Goal: Task Accomplishment & Management: Complete application form

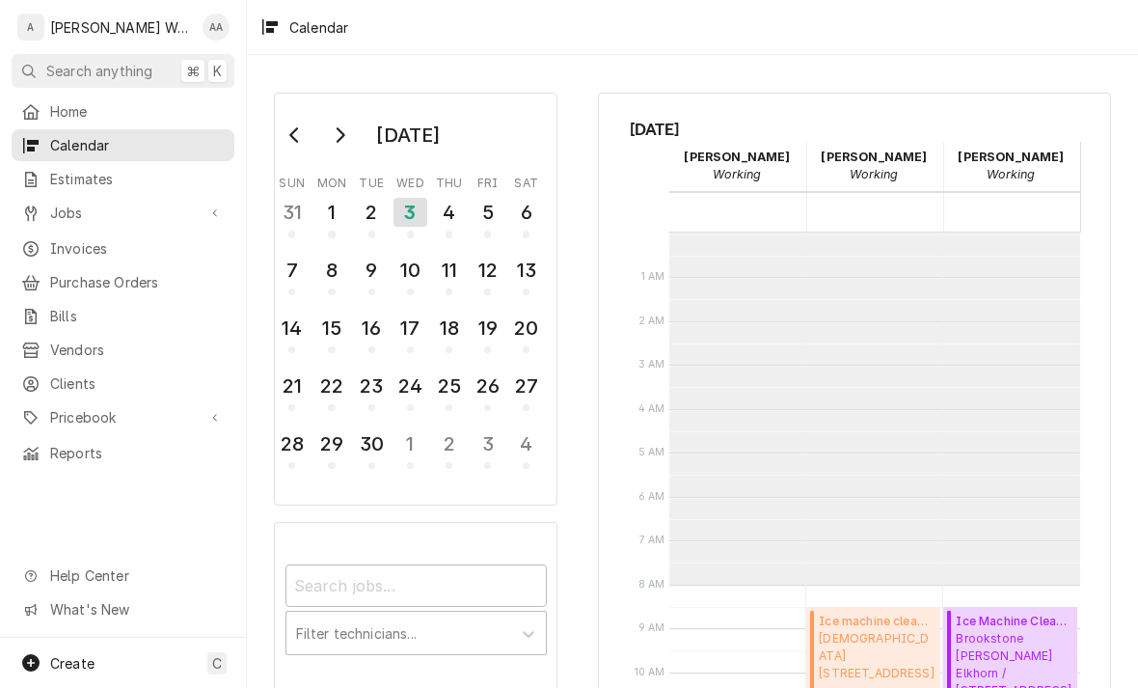
scroll to position [351, 0]
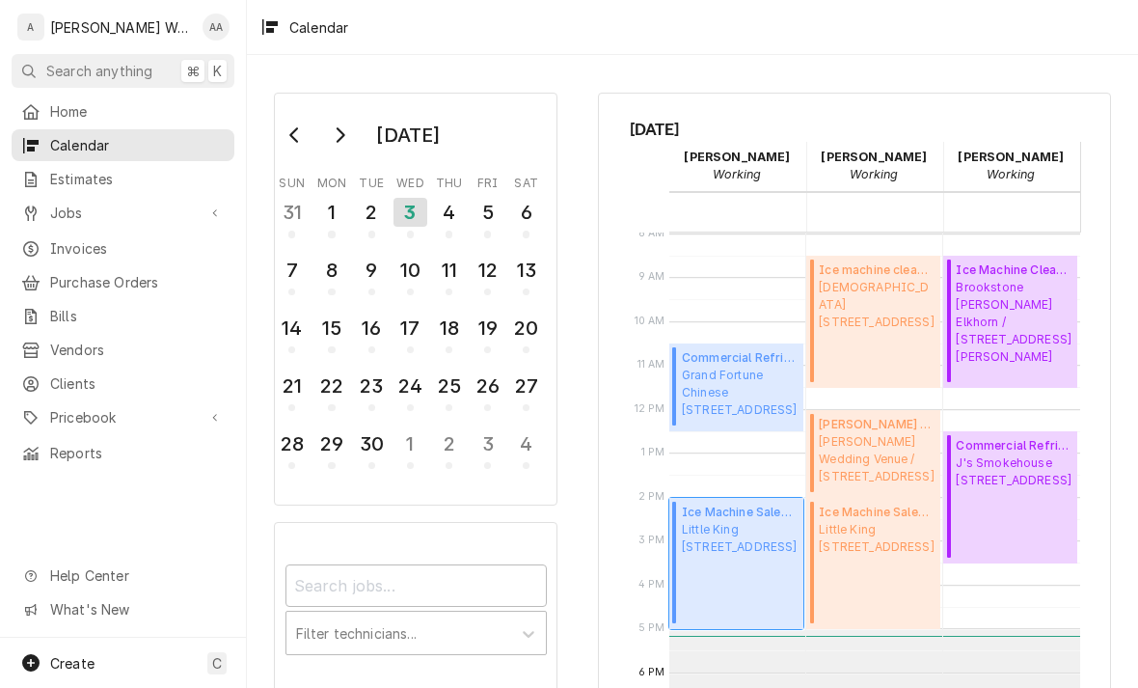
click at [731, 556] on span "Little King 14005 Q St, Omaha, NE 68137" at bounding box center [740, 538] width 116 height 35
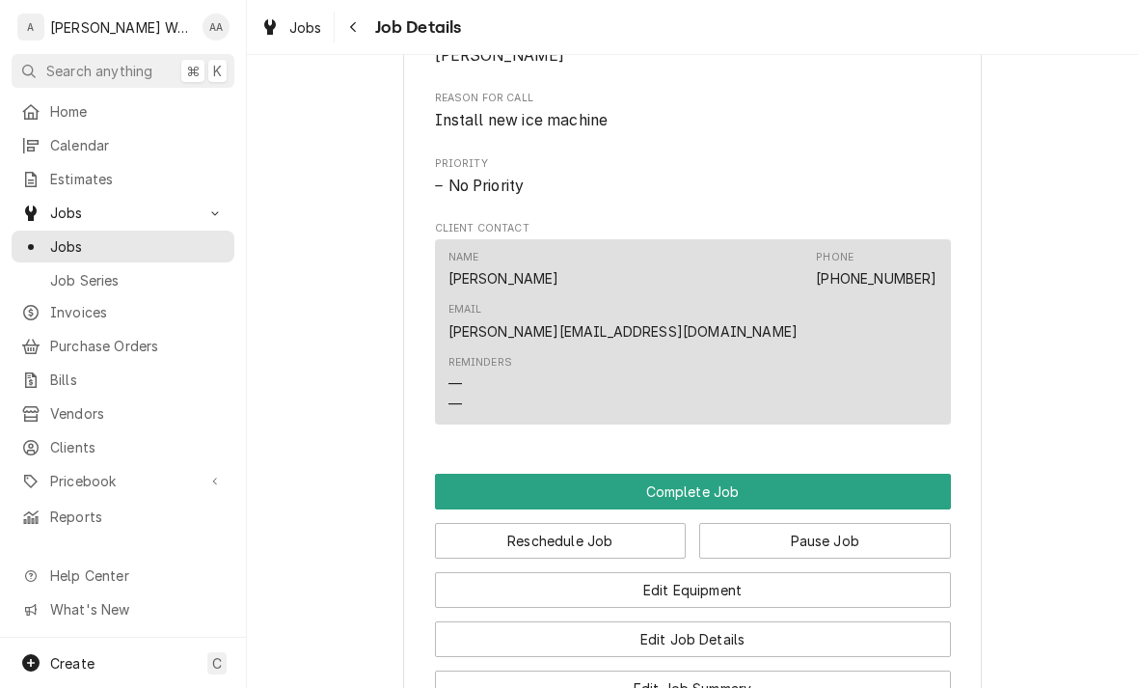
scroll to position [1445, 0]
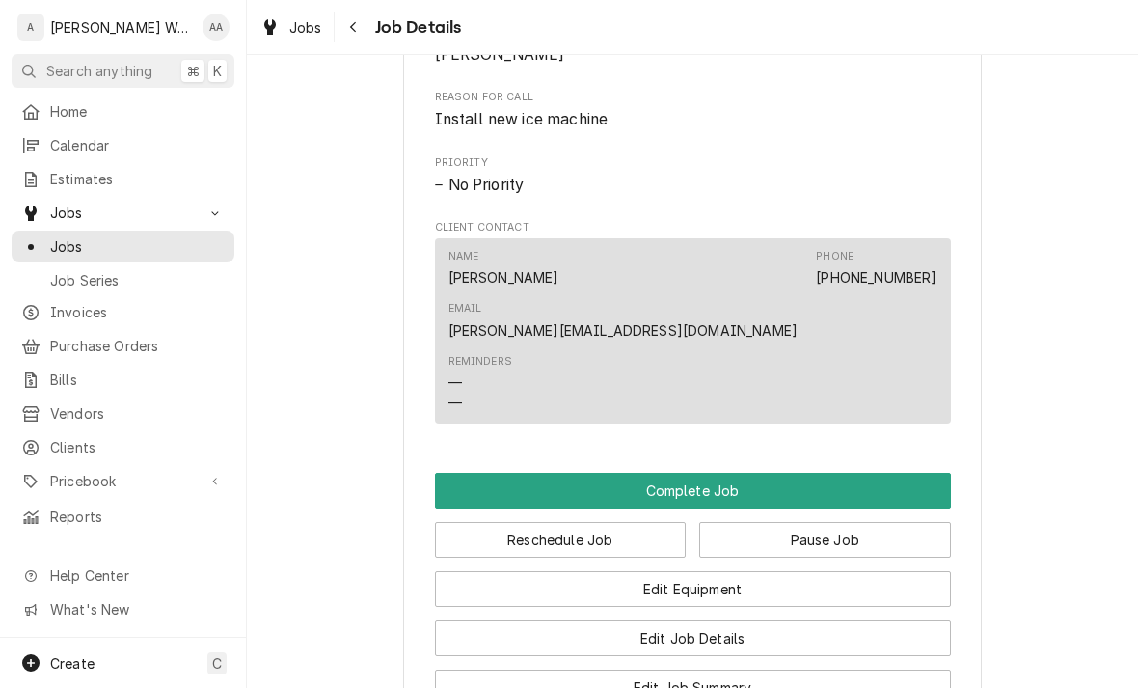
click at [887, 473] on button "Complete Job" at bounding box center [693, 491] width 516 height 36
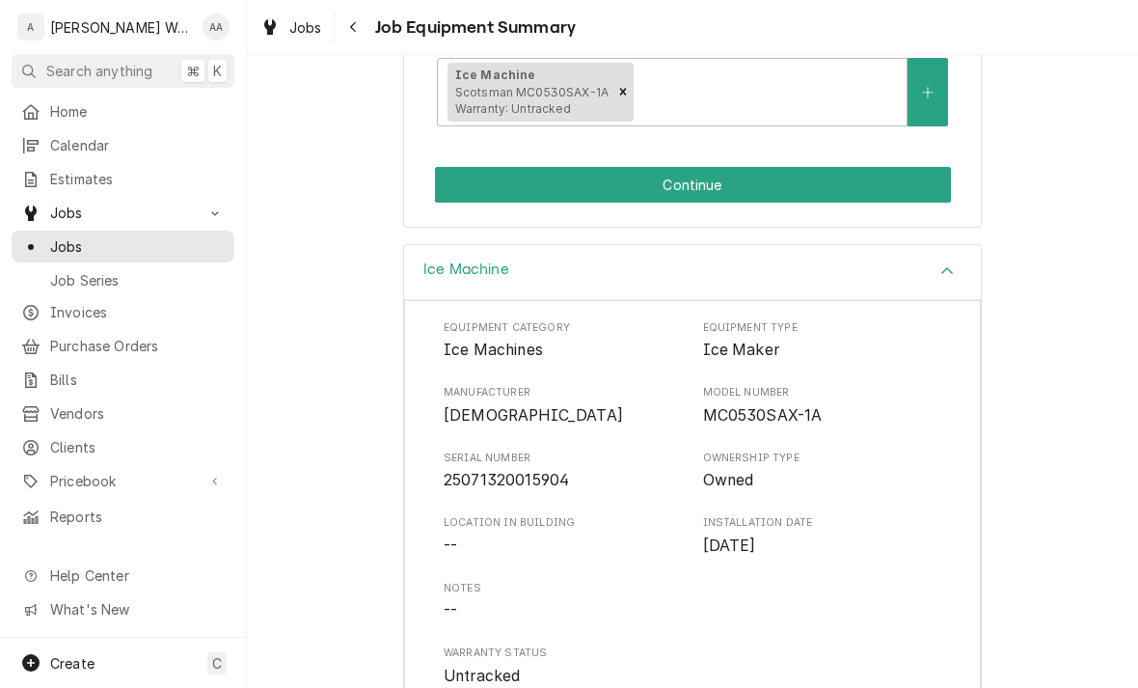
scroll to position [411, 0]
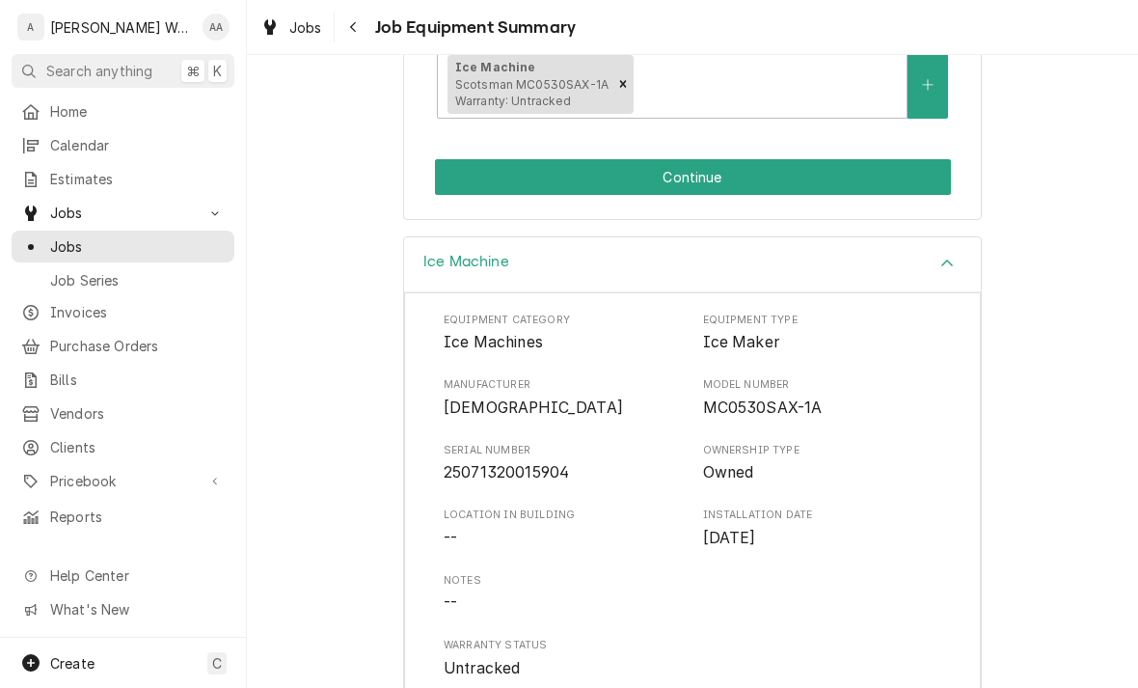
click at [898, 168] on button "Continue" at bounding box center [693, 177] width 516 height 36
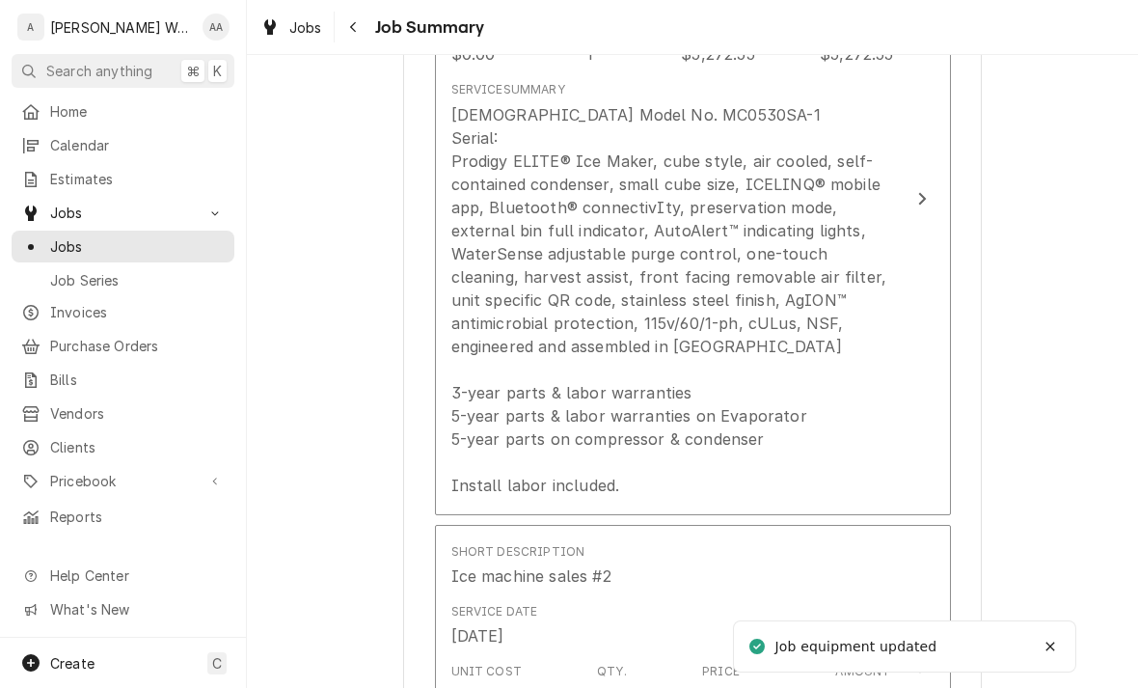
scroll to position [673, 0]
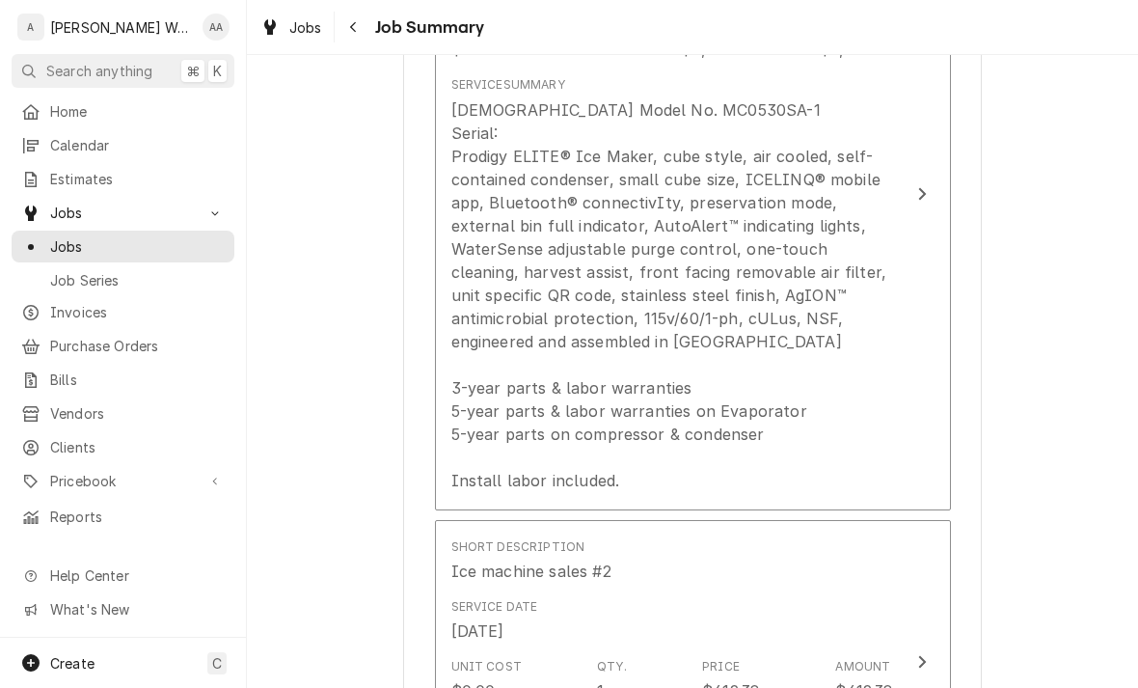
click at [891, 460] on div "Scotsman Model No. MC0530SA-1 Serial: Prodigy ELITE® Ice Maker, cube style, air…" at bounding box center [672, 295] width 443 height 394
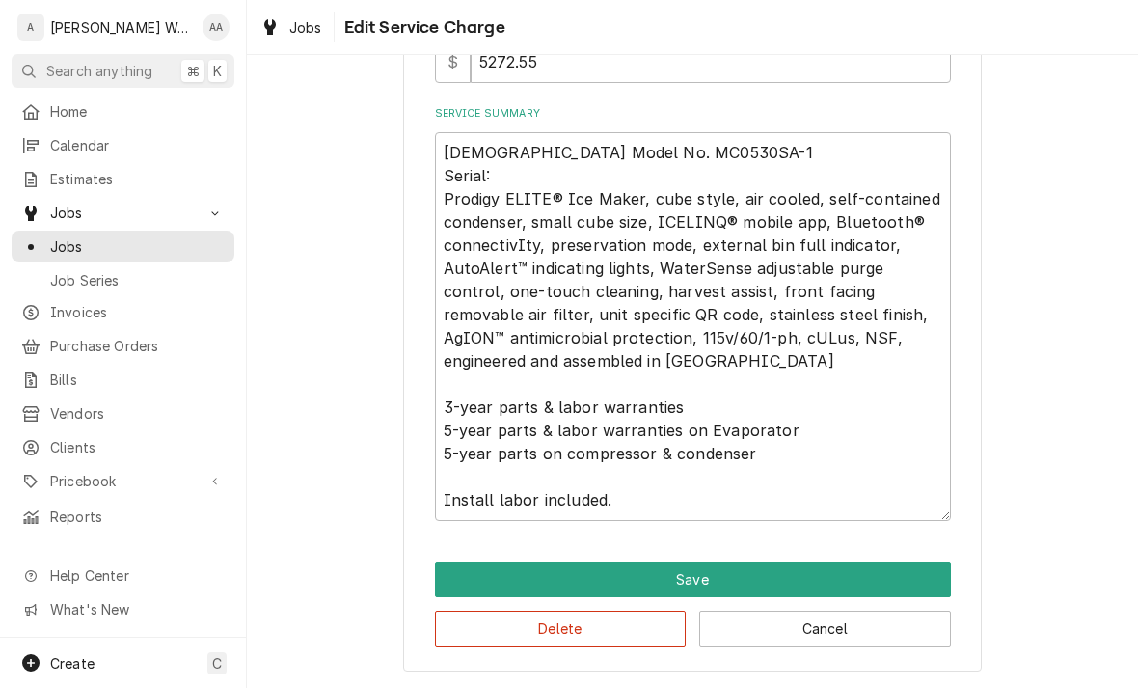
click at [893, 583] on button "Save" at bounding box center [693, 579] width 516 height 36
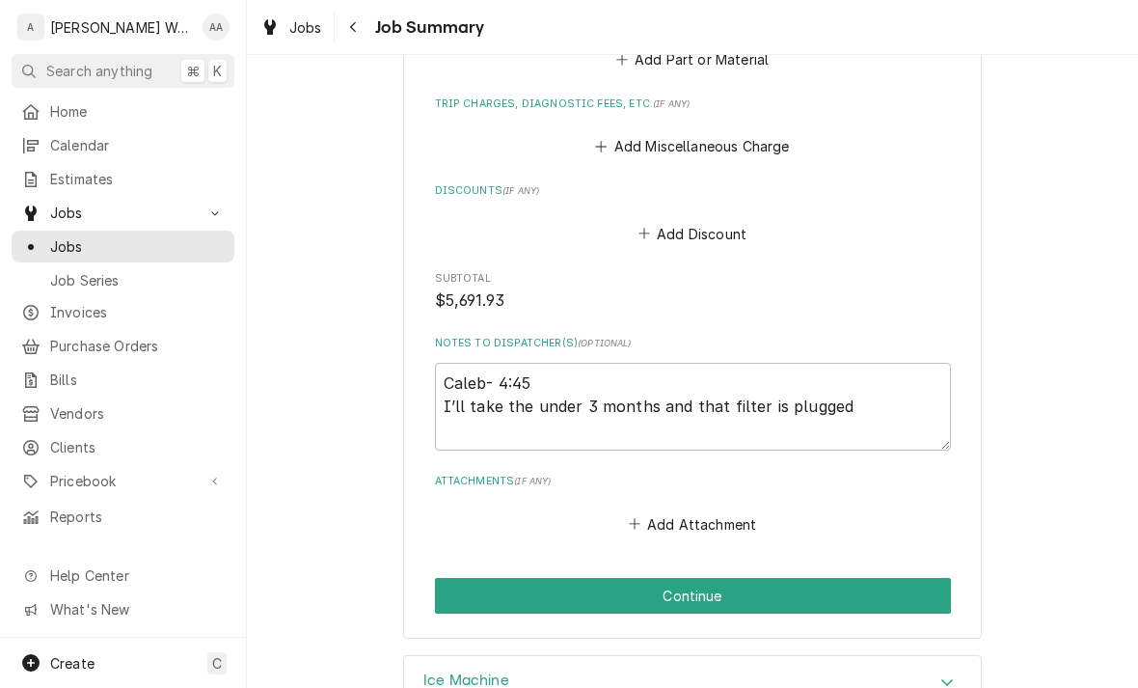
scroll to position [1548, 0]
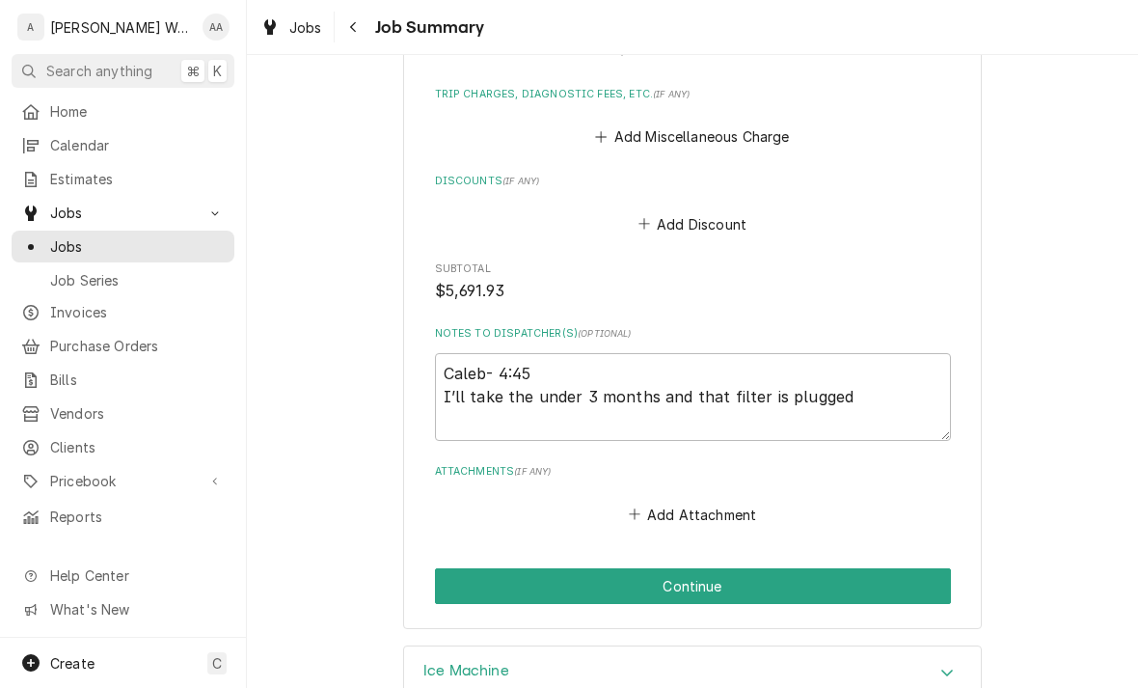
click at [876, 568] on button "Continue" at bounding box center [693, 586] width 516 height 36
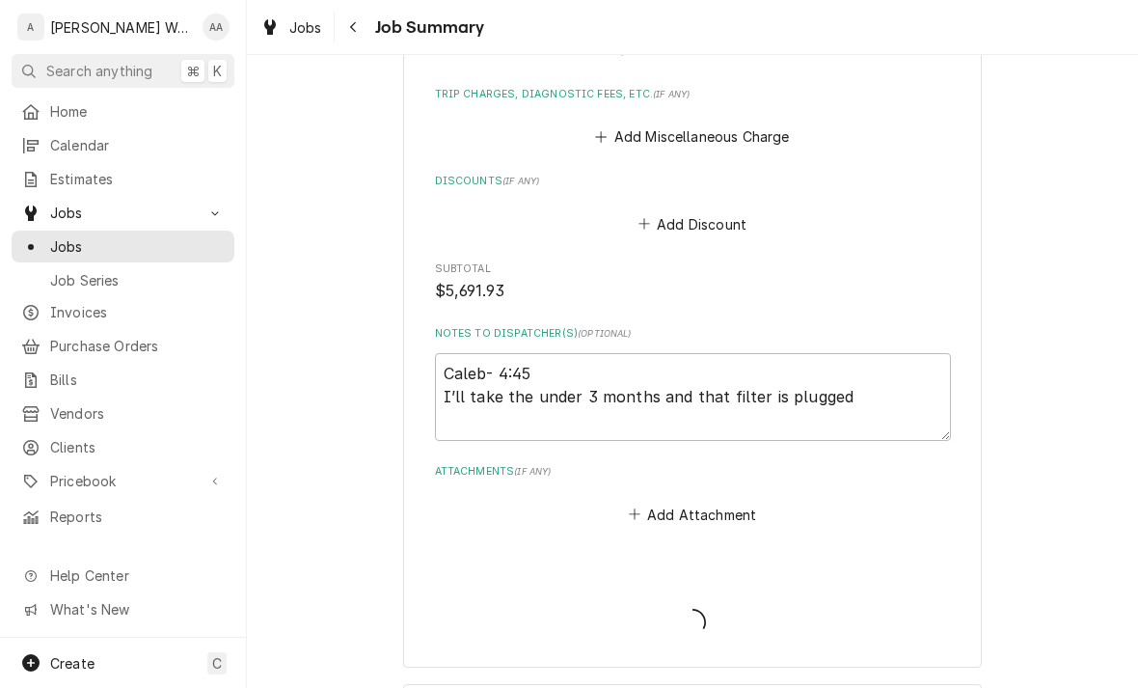
type textarea "x"
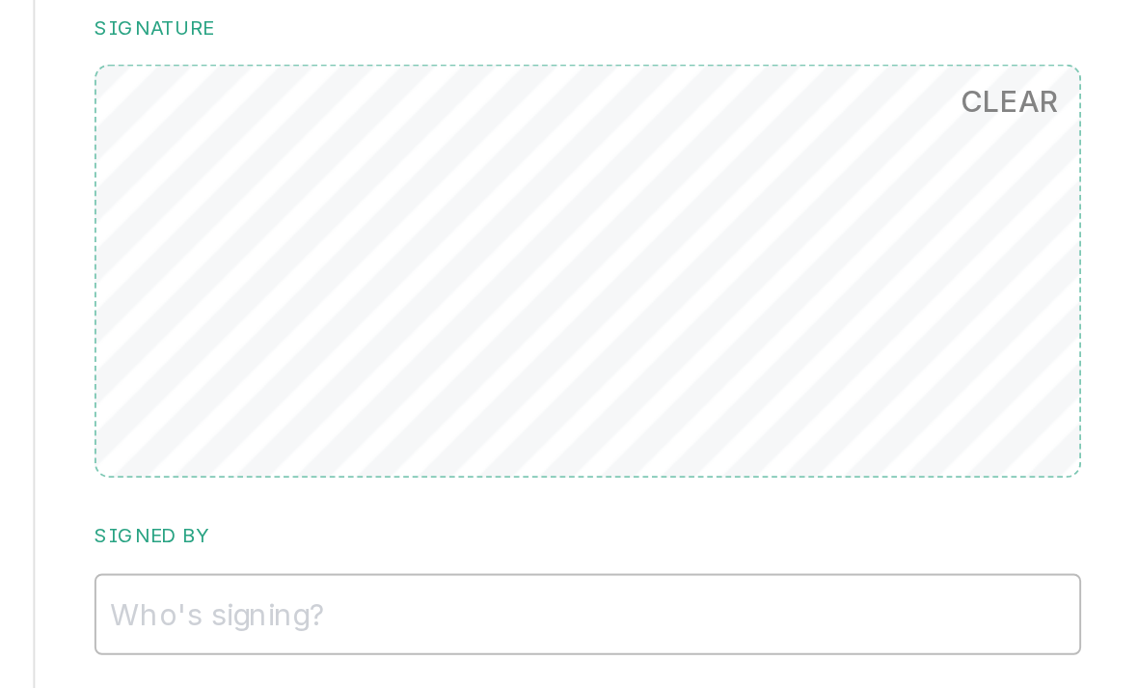
scroll to position [1470, 0]
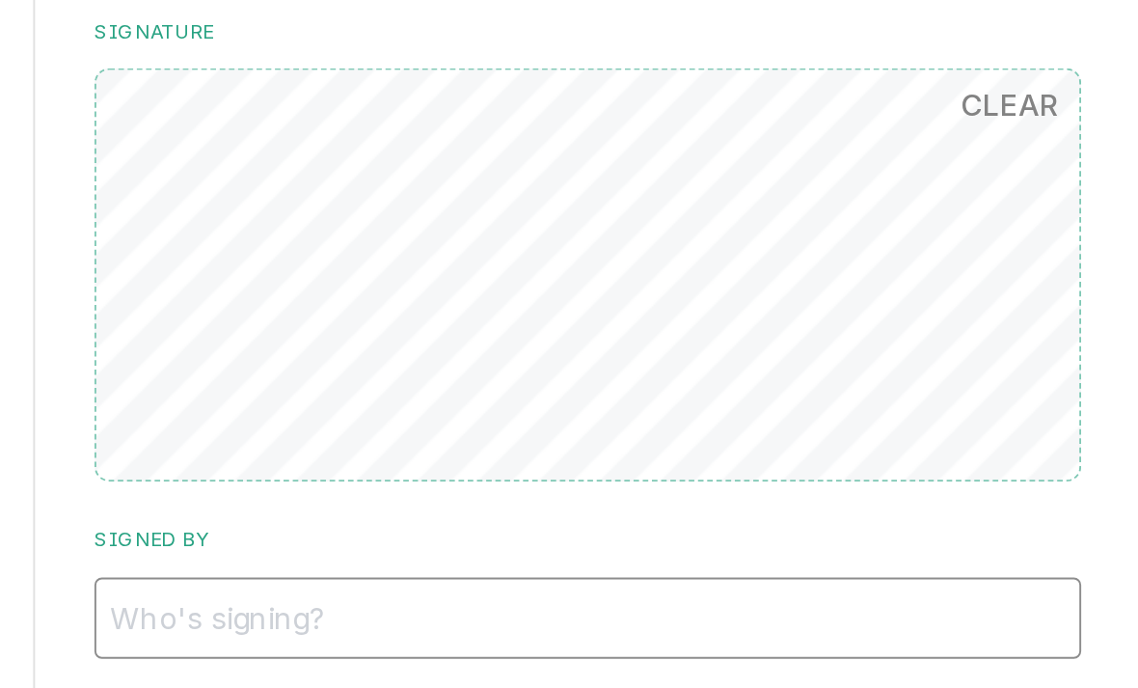
click at [435, 397] on input "Signed By" at bounding box center [693, 418] width 516 height 42
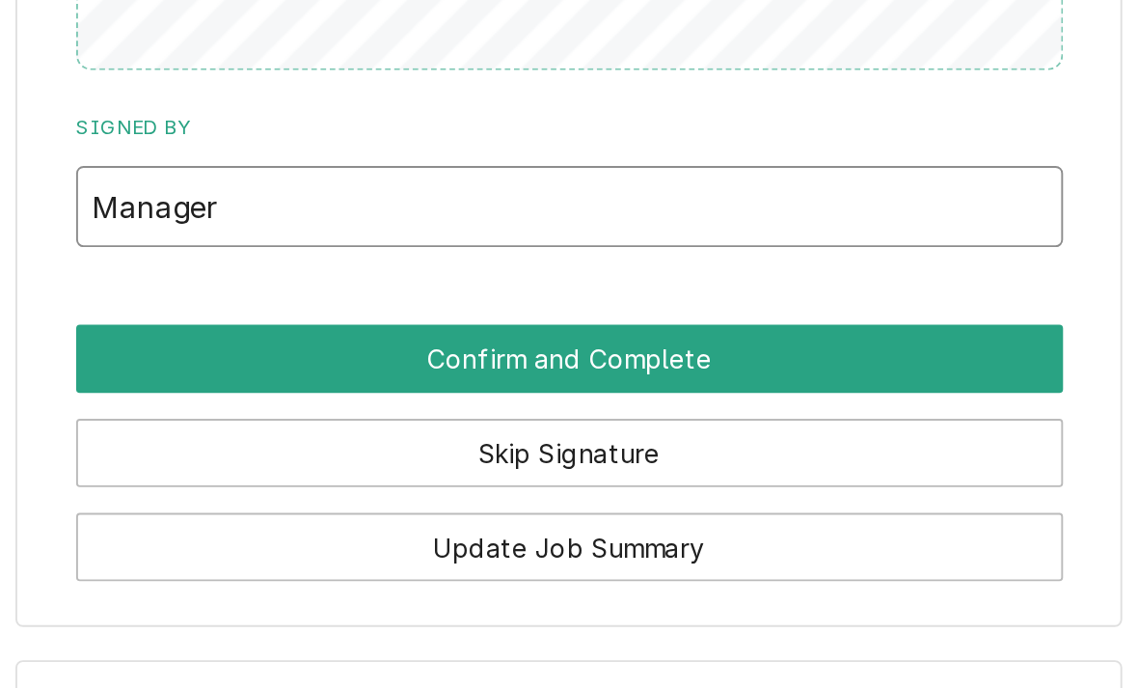
type input "Manager"
click at [435, 480] on button "Confirm and Complete" at bounding box center [693, 498] width 516 height 36
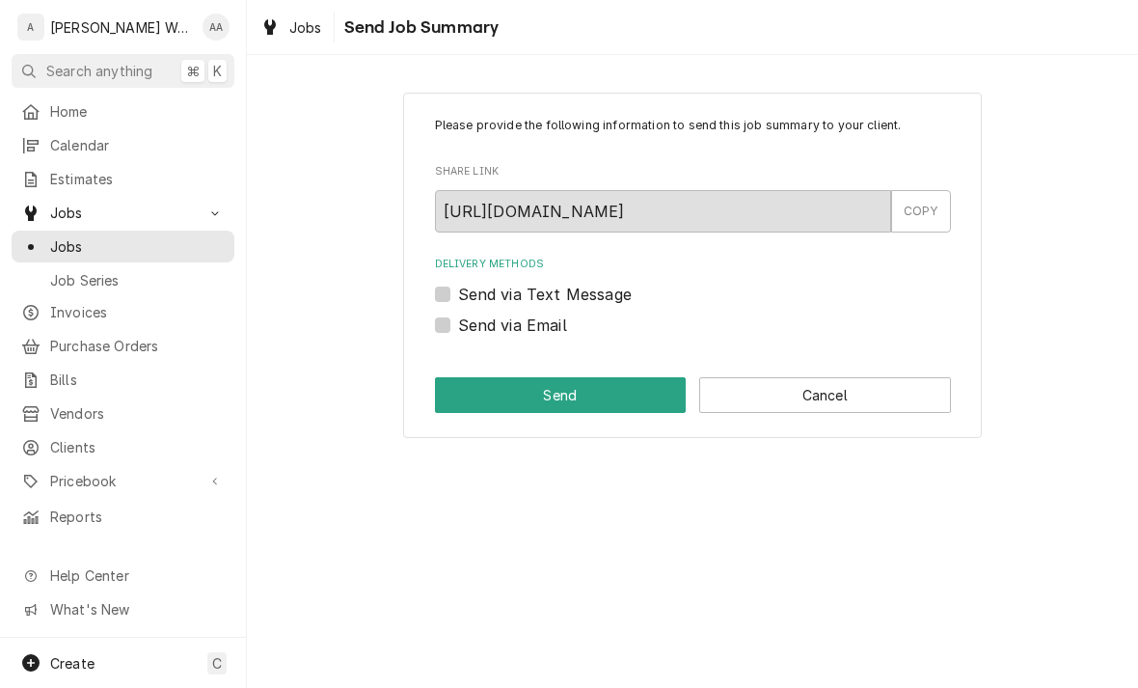
click at [855, 395] on button "Cancel" at bounding box center [825, 395] width 252 height 36
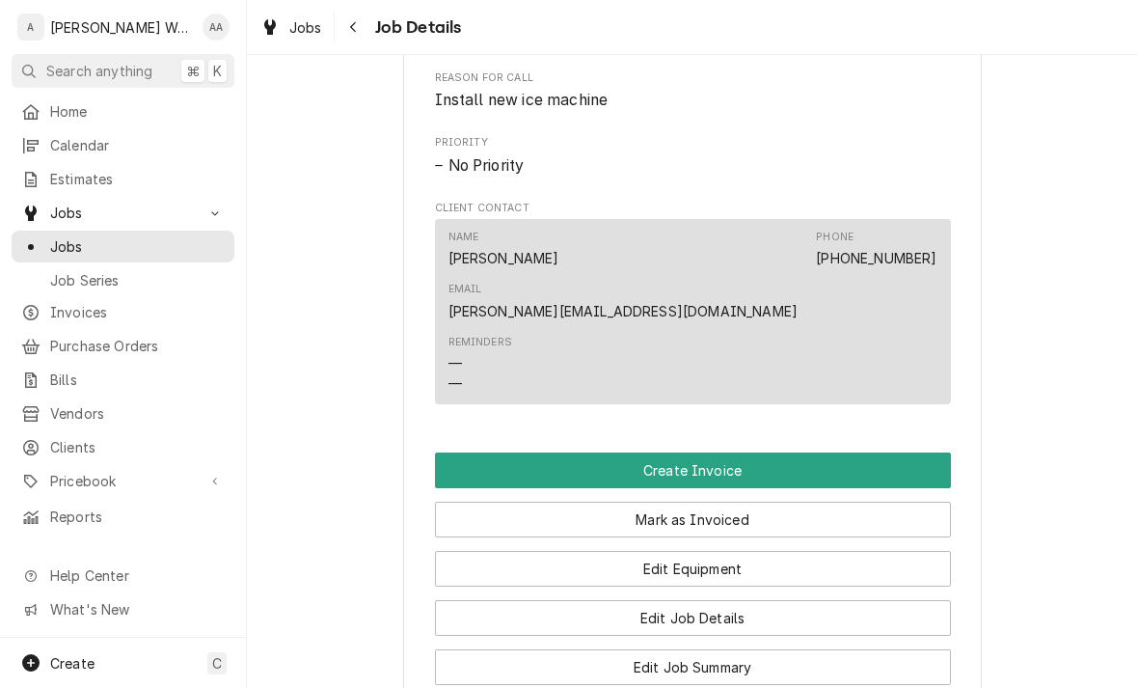
scroll to position [1154, 0]
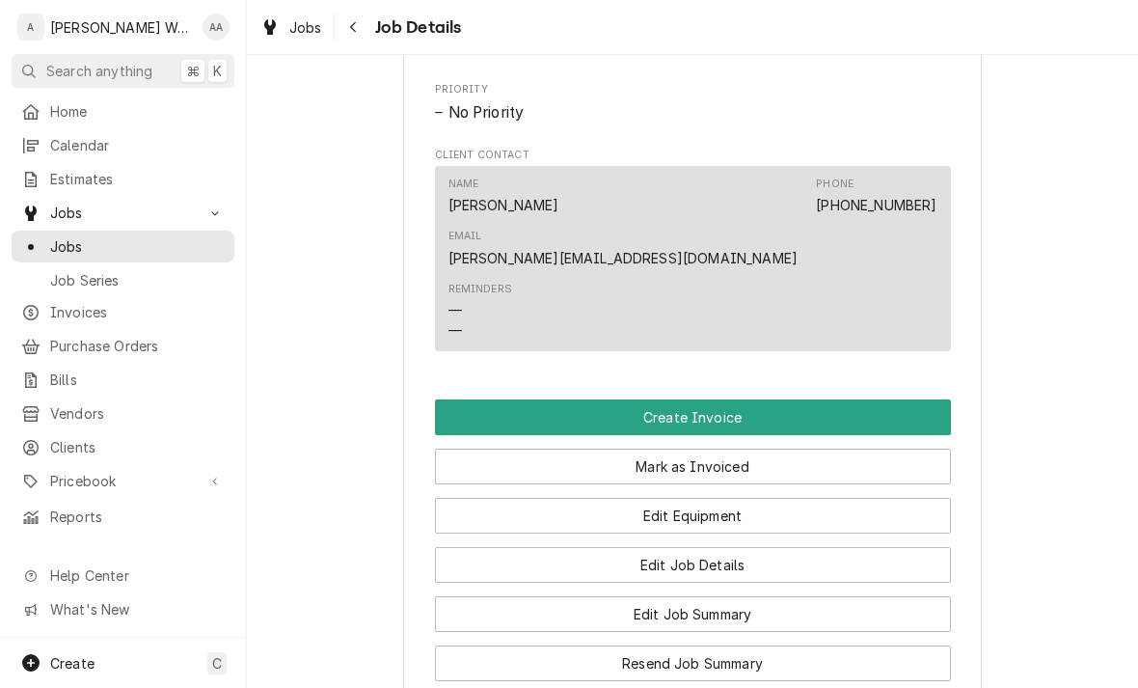
click at [889, 399] on button "Create Invoice" at bounding box center [693, 417] width 516 height 36
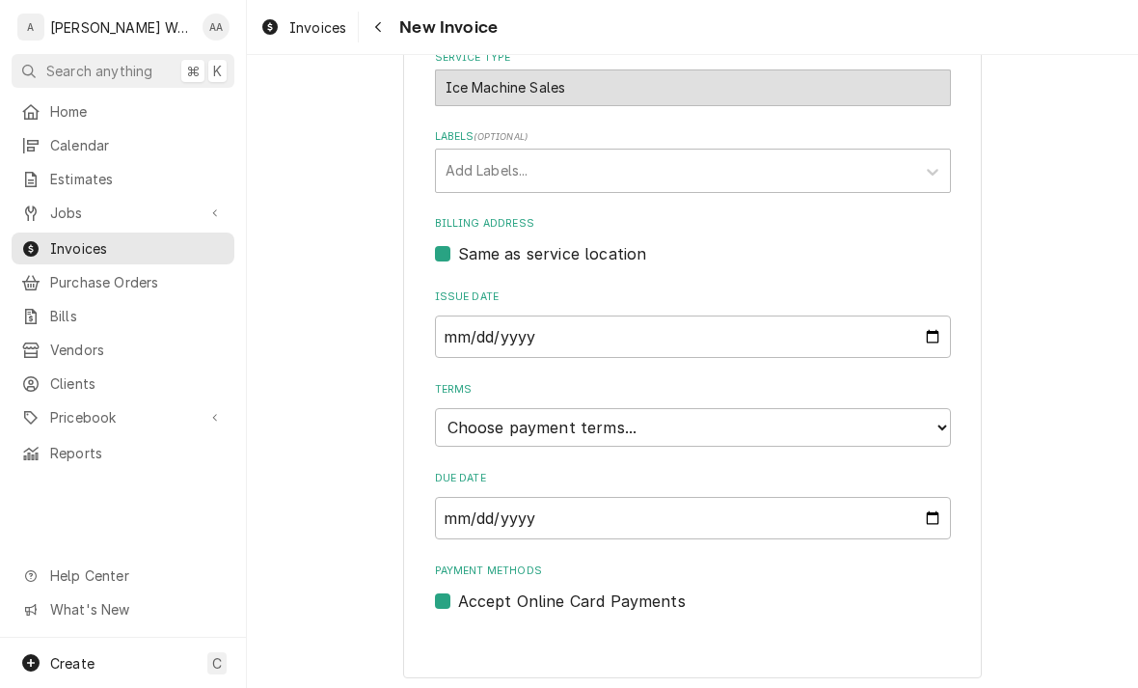
scroll to position [633, 0]
click at [894, 426] on select "Choose payment terms... Same Day Net 7 Net 14 Net 21 Net 30 Net 45 Net 60 Net 90" at bounding box center [693, 428] width 516 height 39
click at [733, 87] on div "Ice Machine Sales" at bounding box center [693, 88] width 516 height 37
click at [838, 417] on select "Choose payment terms... Same Day Net 7 Net 14 Net 21 Net 30 Net 45 Net 60 Net 90" at bounding box center [693, 428] width 516 height 39
type textarea "x"
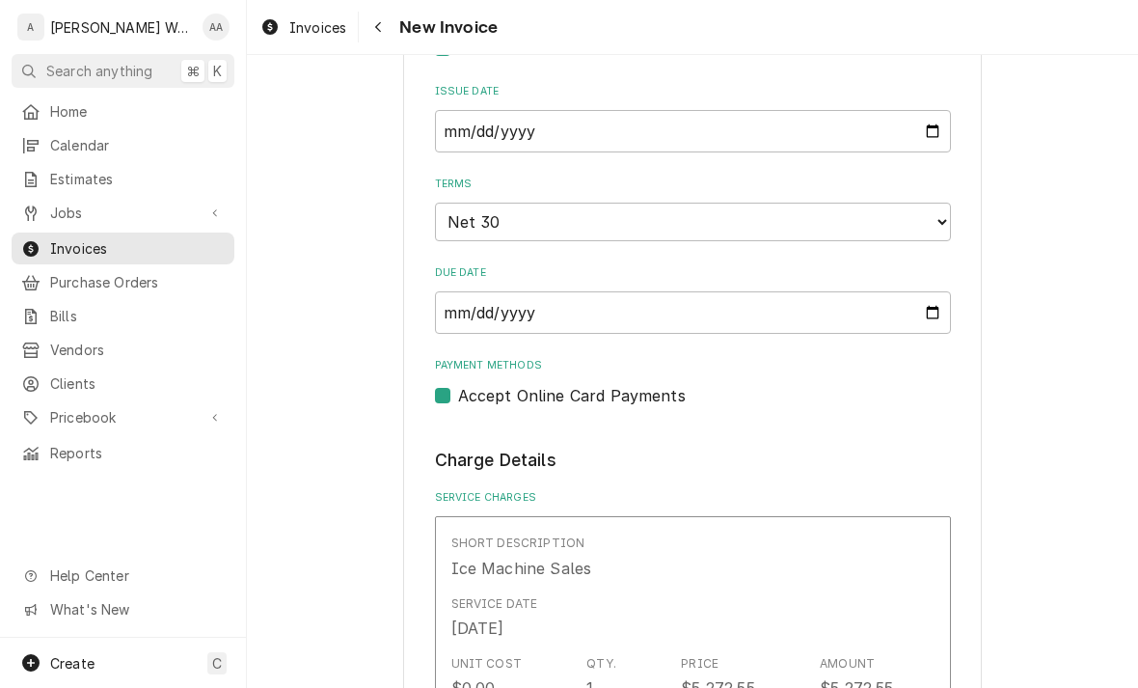
scroll to position [840, 0]
click at [458, 389] on label "Accept Online Card Payments" at bounding box center [572, 394] width 228 height 23
click at [458, 389] on input "Payment Methods" at bounding box center [716, 404] width 516 height 42
checkbox input "false"
type textarea "x"
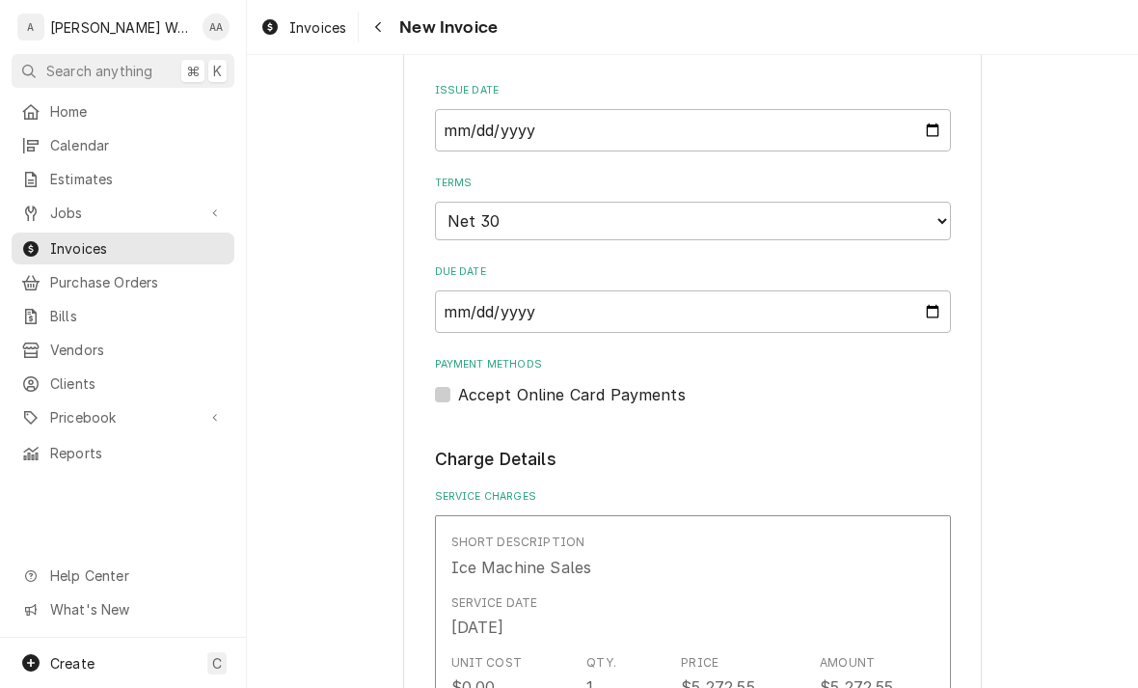
click at [458, 394] on label "Accept Online Card Payments" at bounding box center [572, 394] width 228 height 23
click at [458, 394] on input "Payment Methods" at bounding box center [716, 404] width 516 height 42
checkbox input "true"
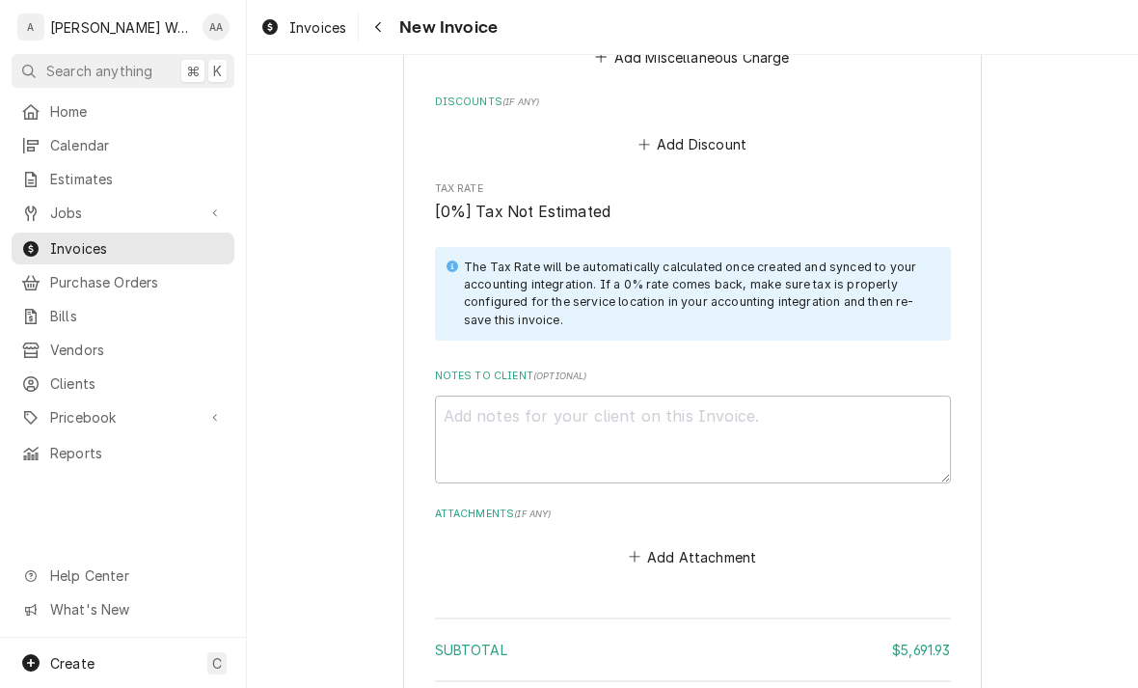
scroll to position [2433, 0]
click at [478, 395] on textarea "Notes to Client ( optional )" at bounding box center [693, 439] width 516 height 88
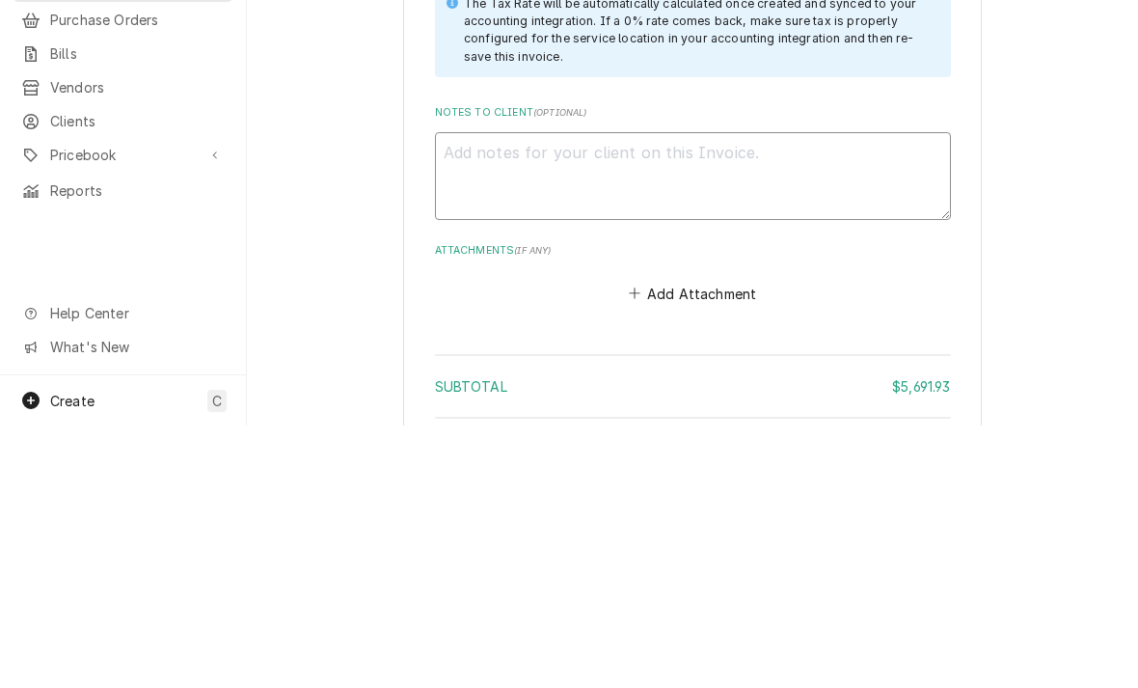
type textarea "x"
type textarea "50"
type textarea "x"
type textarea "50%"
type textarea "x"
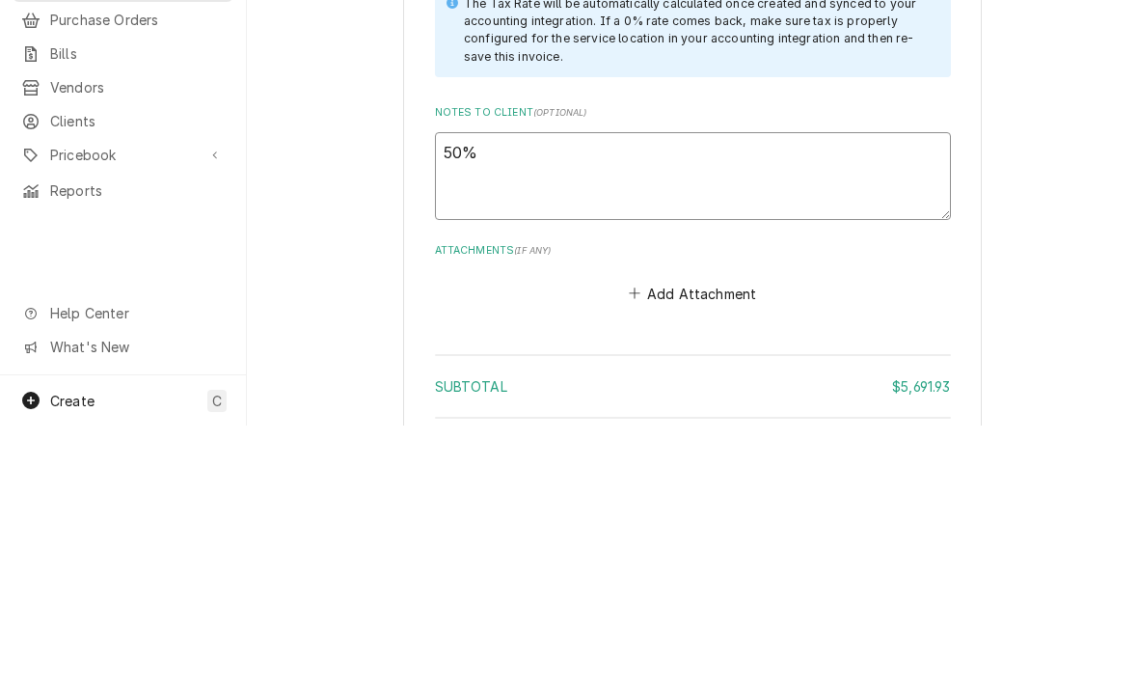
type textarea "50% d"
type textarea "x"
type textarea "50% du"
type textarea "x"
type textarea "50% due"
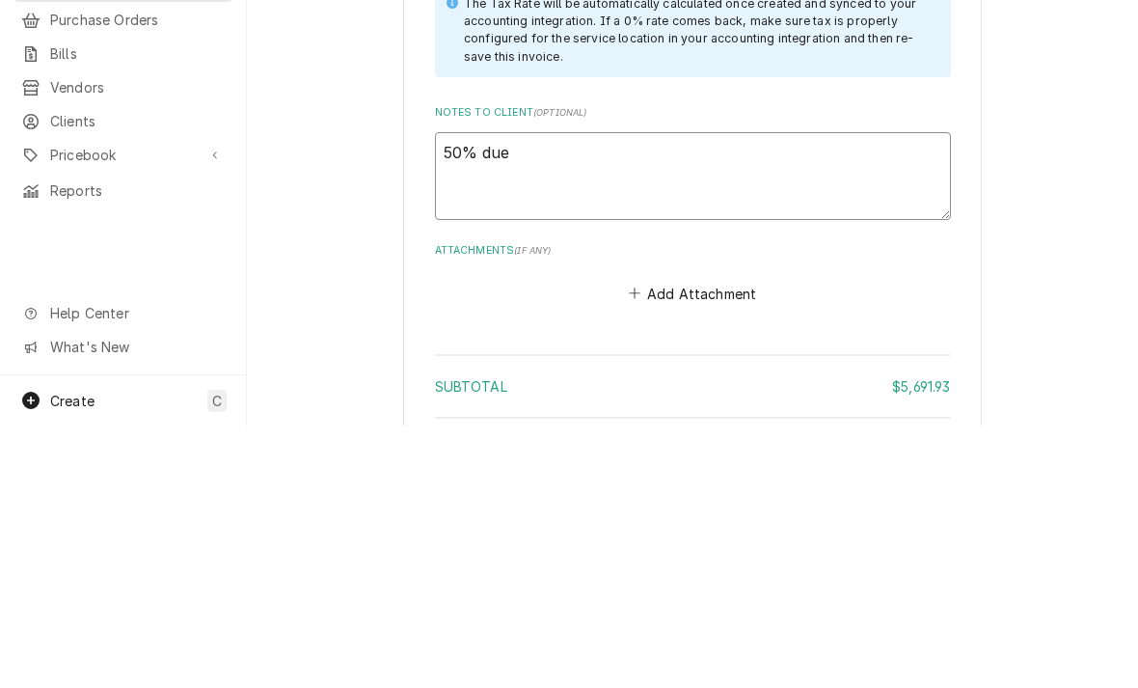
type textarea "x"
type textarea "50% due"
type textarea "x"
type textarea "50% due t"
type textarea "x"
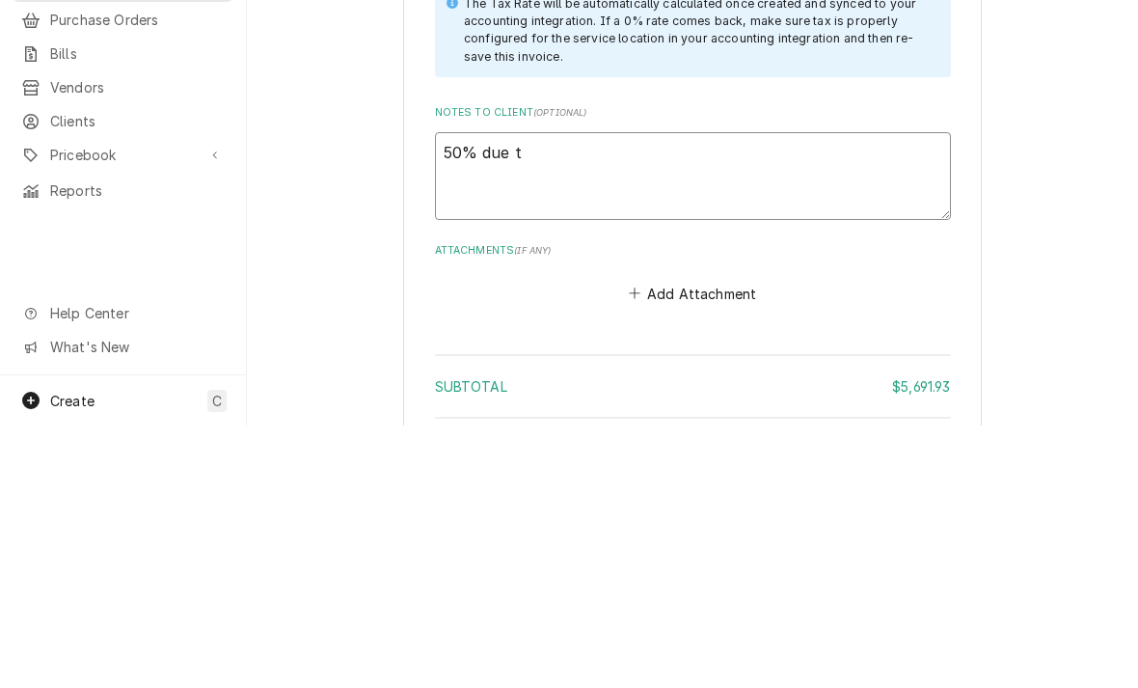
type textarea "50% due to"
type textarea "x"
type textarea "50% due toda"
type textarea "x"
type textarea "50% due today"
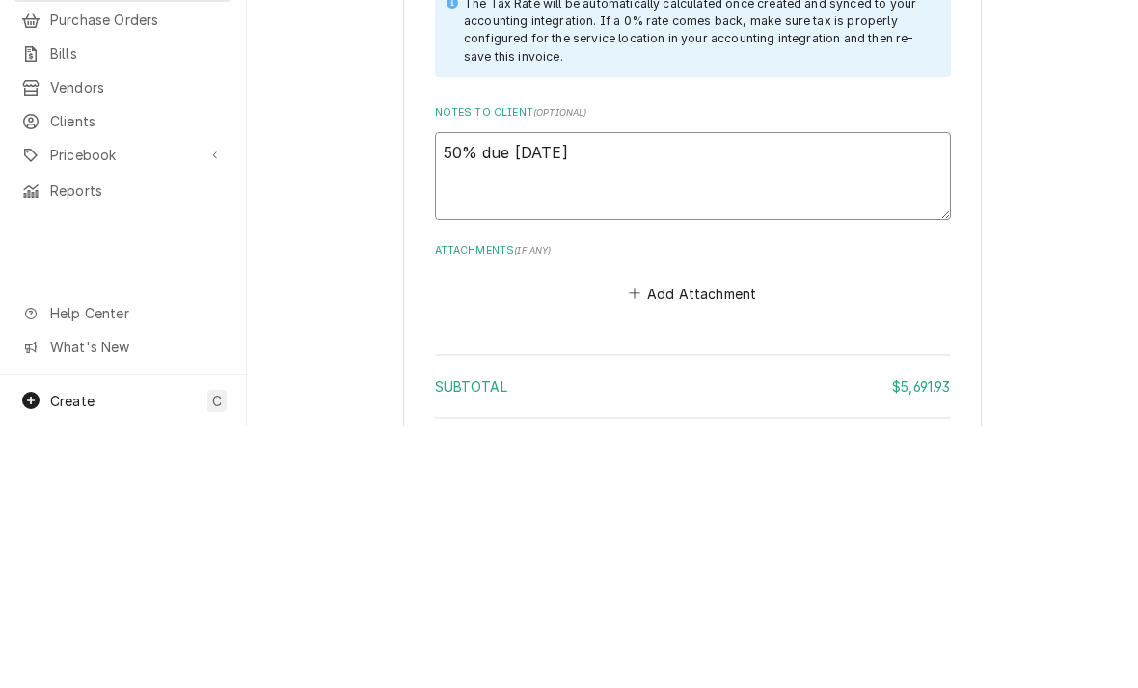
type textarea "x"
type textarea "50% due today R"
type textarea "x"
type textarea "50% due today Rem"
type textarea "x"
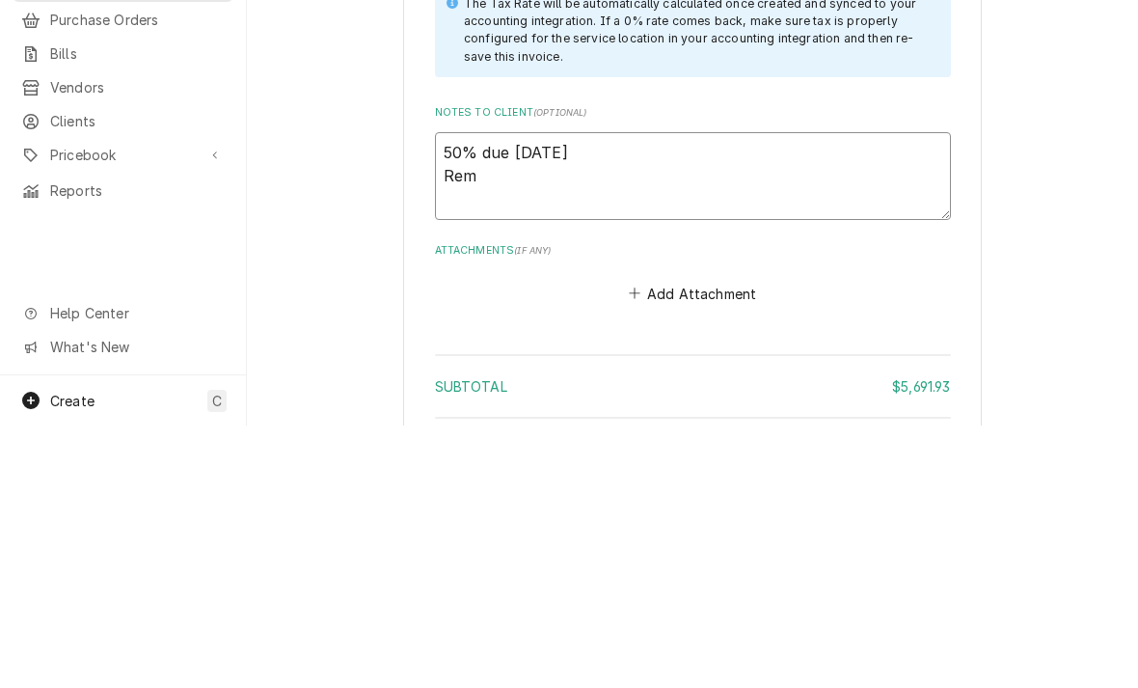
type textarea "50% due today Rema"
type textarea "x"
type textarea "50% due today Remai"
type textarea "x"
type textarea "50% due today Remaini"
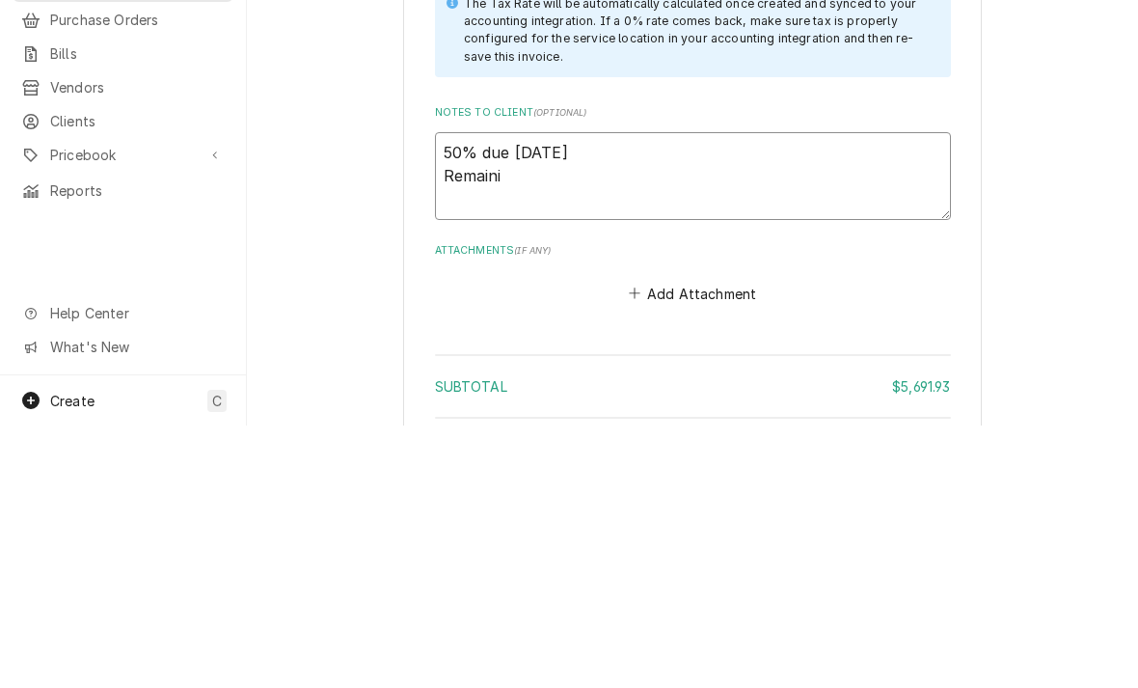
type textarea "x"
type textarea "50% due today Remainin"
type textarea "x"
type textarea "50% due today Remaining"
type textarea "x"
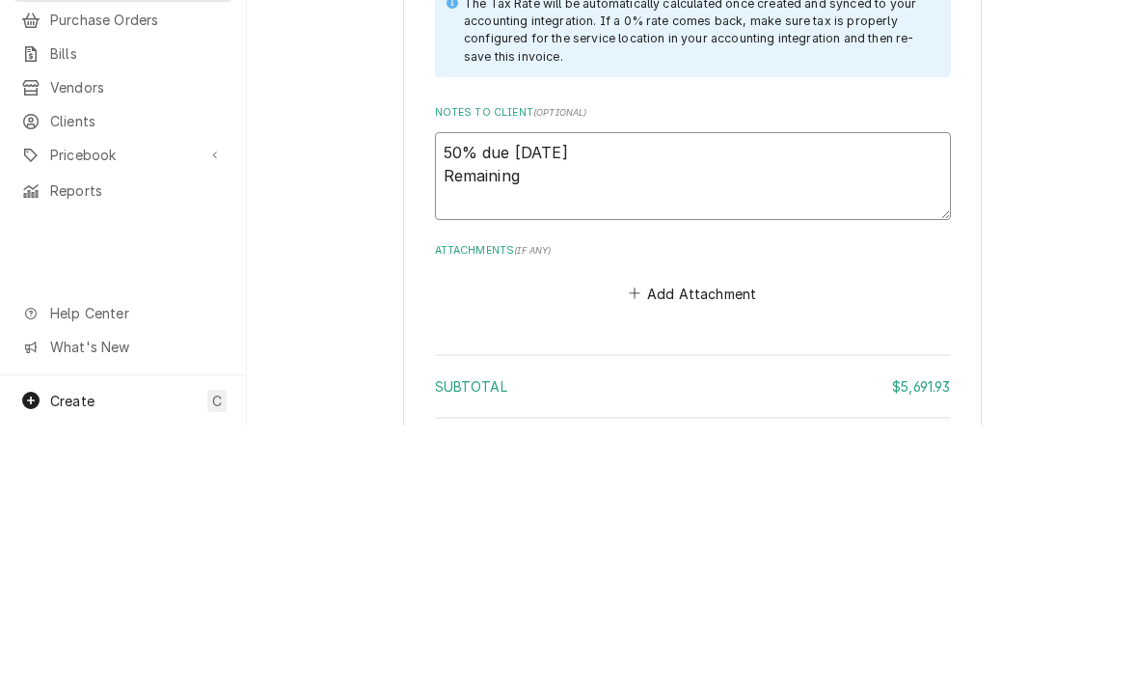
type textarea "50% due today Remaining b"
type textarea "x"
type textarea "50% due today Remaining ba"
type textarea "x"
type textarea "50% due today Remaining bal"
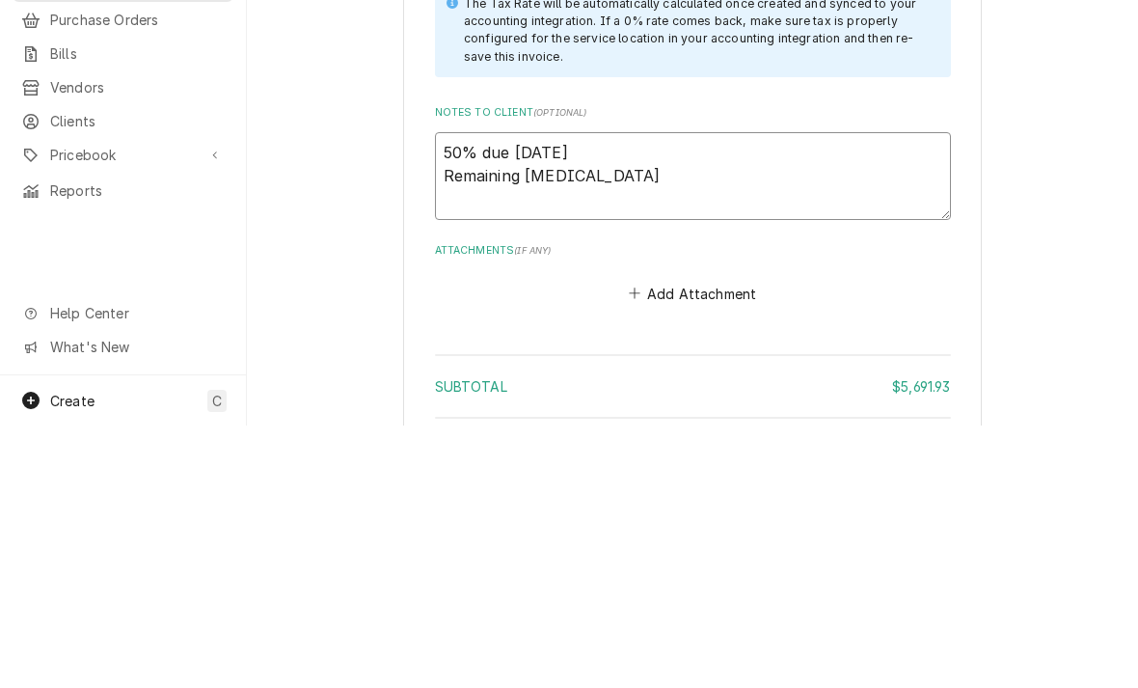
type textarea "x"
type textarea "50% due today Remaining bala"
type textarea "x"
type textarea "50% due today Remaining balan"
type textarea "x"
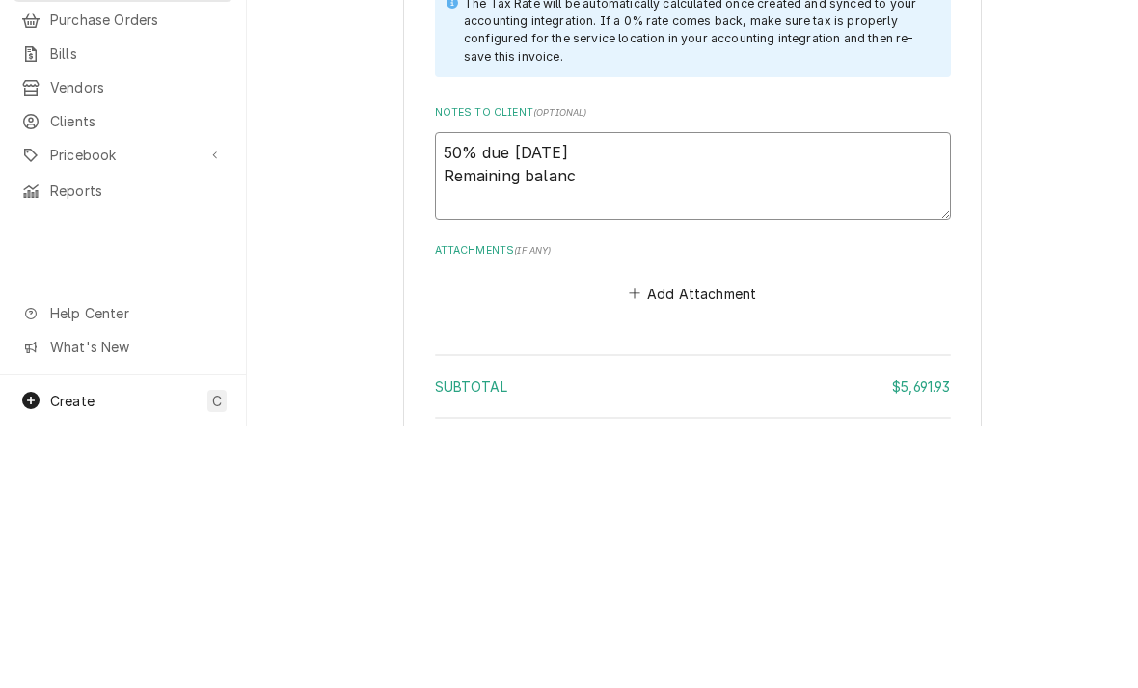
type textarea "50% due today Remaining balance"
type textarea "x"
type textarea "50% due today Remaining balance"
type textarea "x"
type textarea "50% due today Remaining balance d"
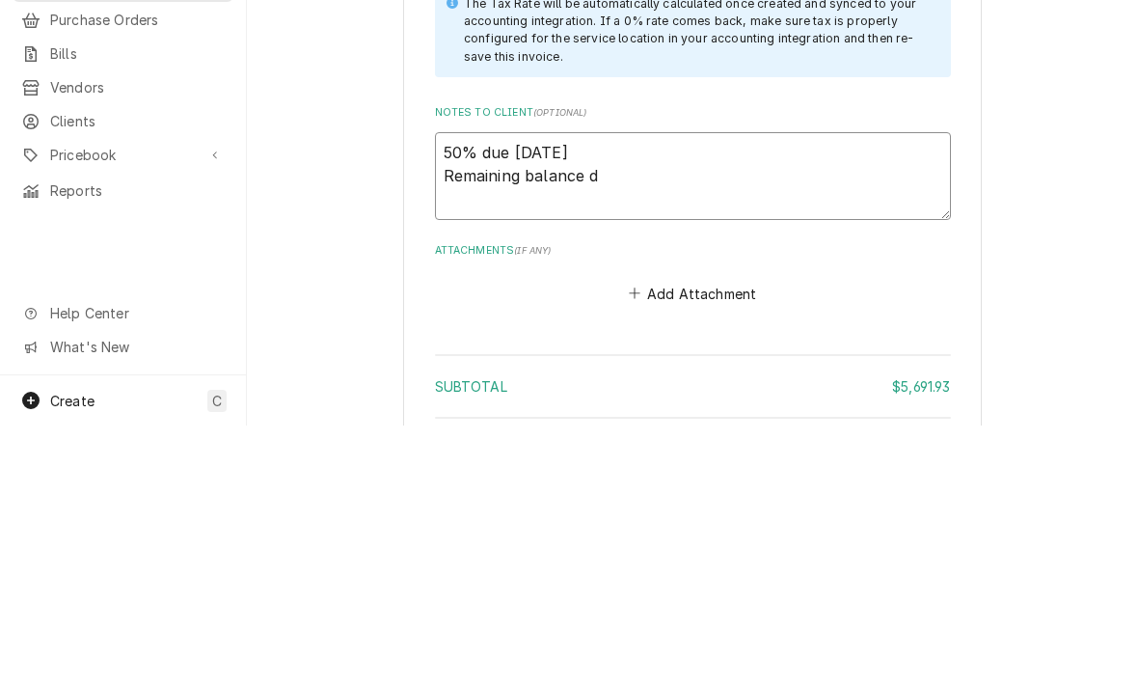
type textarea "x"
type textarea "50% due today Remaining balance due"
type textarea "x"
type textarea "50% due today Remaining balance due"
type textarea "x"
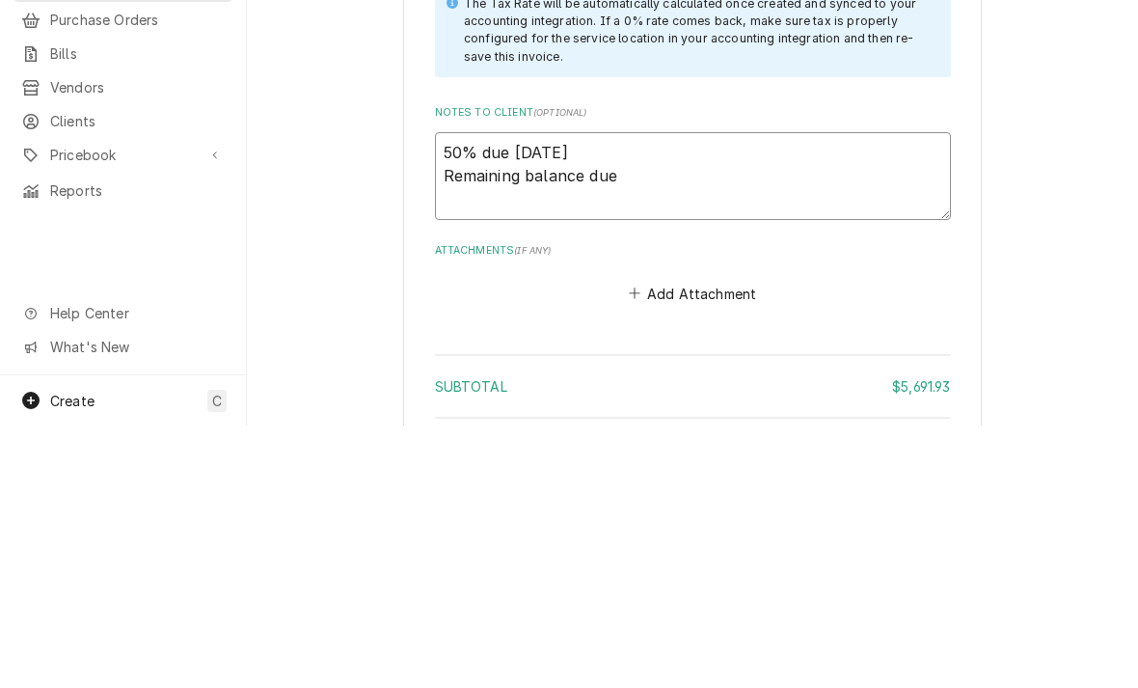
type textarea "50% due today Remaining balance due n"
type textarea "x"
type textarea "50% due today Remaining balance due ne"
type textarea "x"
type textarea "50% due today Remaining balance due net"
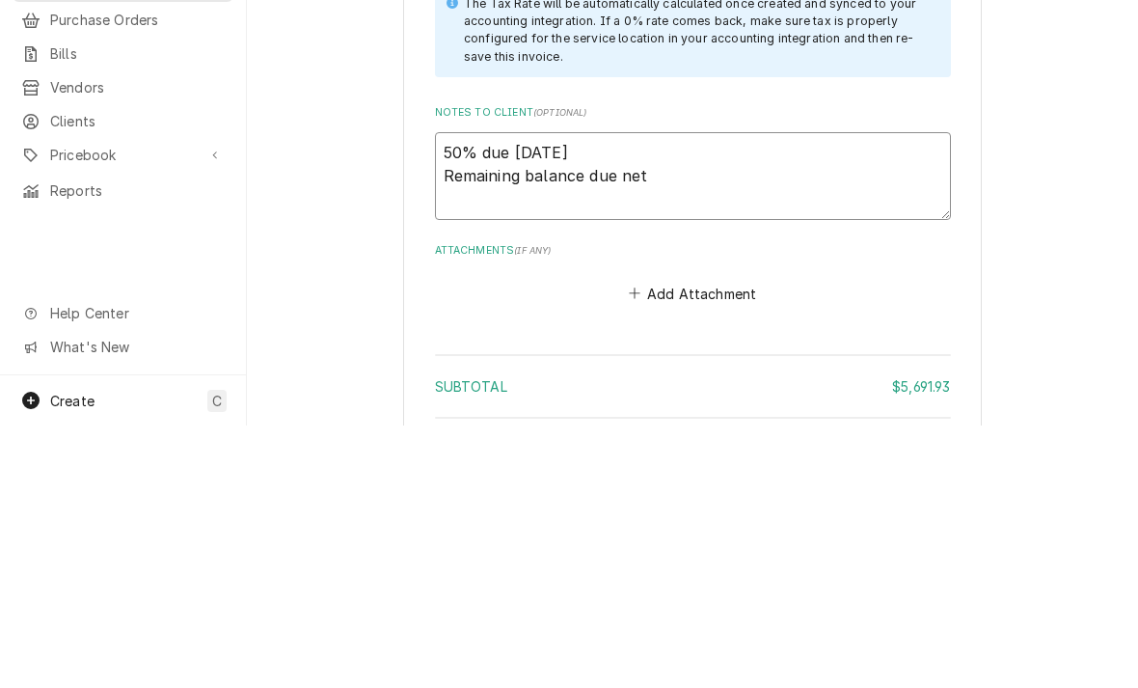
type textarea "x"
type textarea "50% due today Remaining balance due net"
type textarea "x"
type textarea "50% due today Remaining balance due net 3"
type textarea "x"
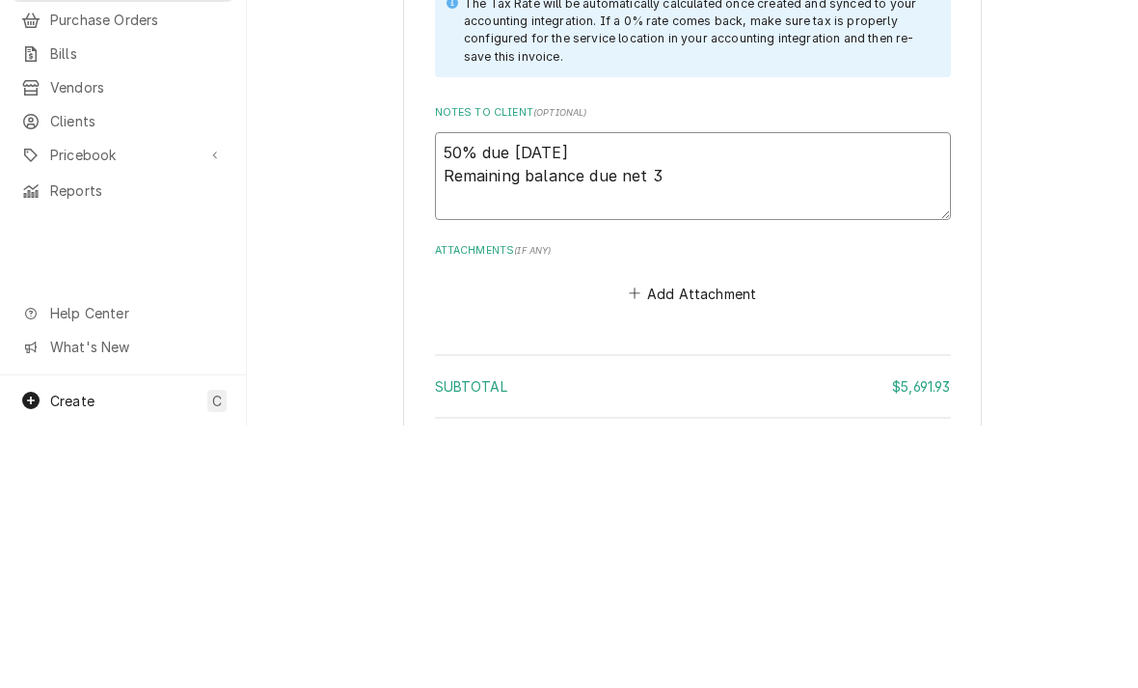
type textarea "50% due [DATE] Remaining balance due net 30"
type textarea "x"
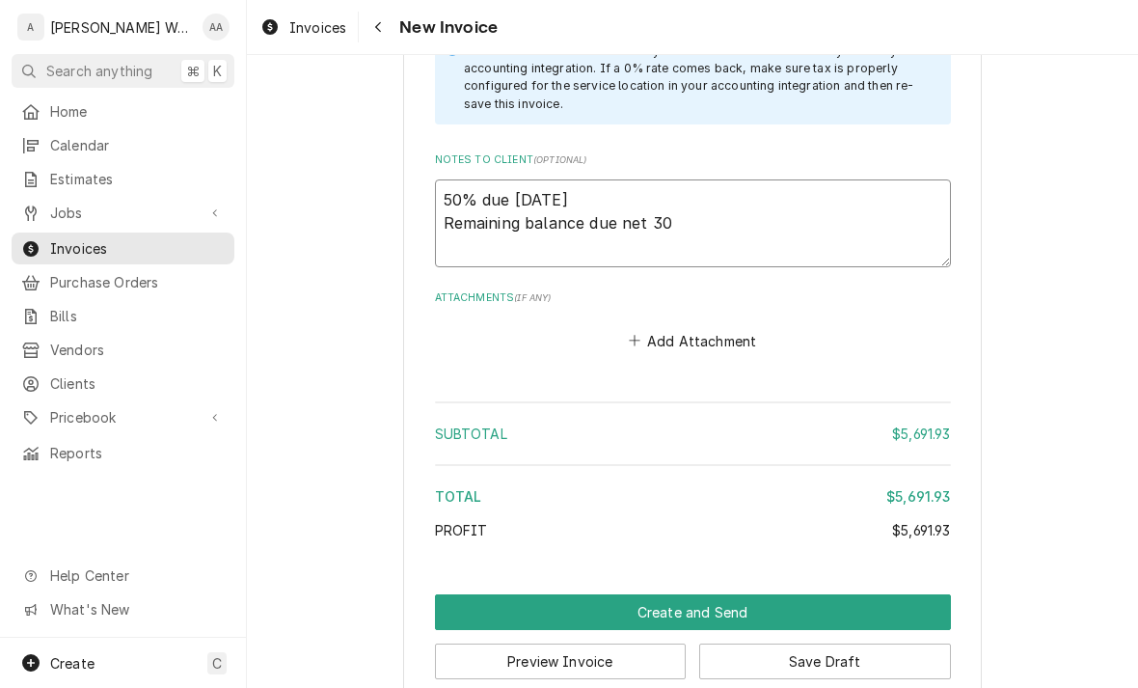
type textarea "50% due [DATE] Remaining balance due net 30"
click at [456, 594] on button "Create and Send" at bounding box center [693, 612] width 516 height 36
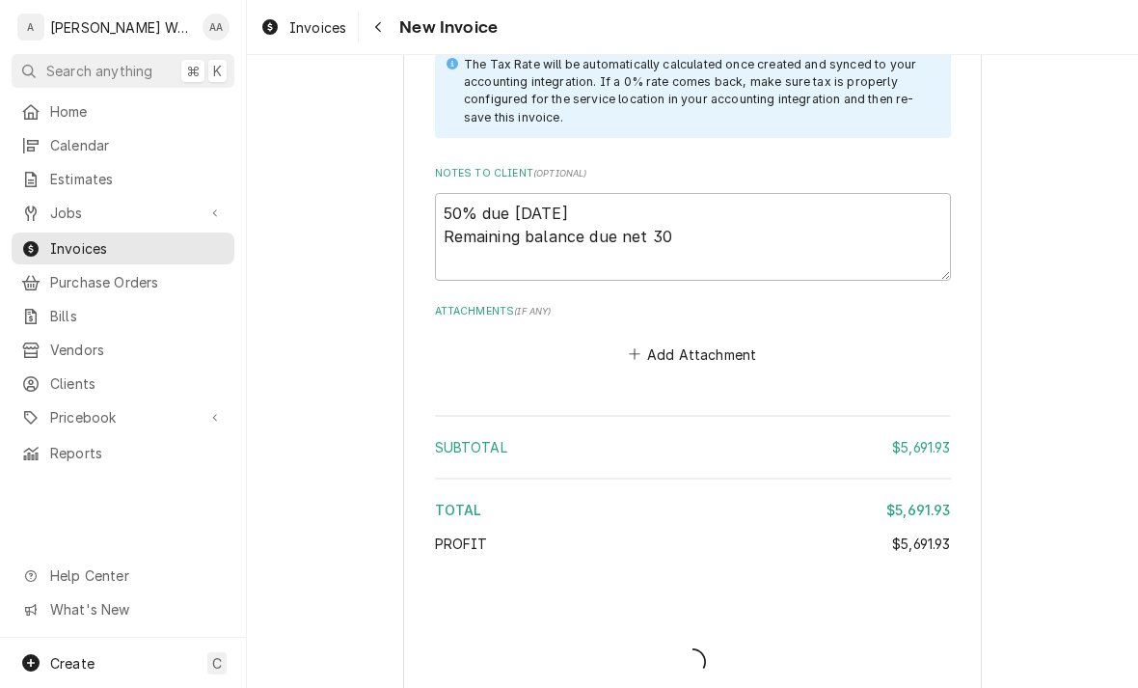
type textarea "x"
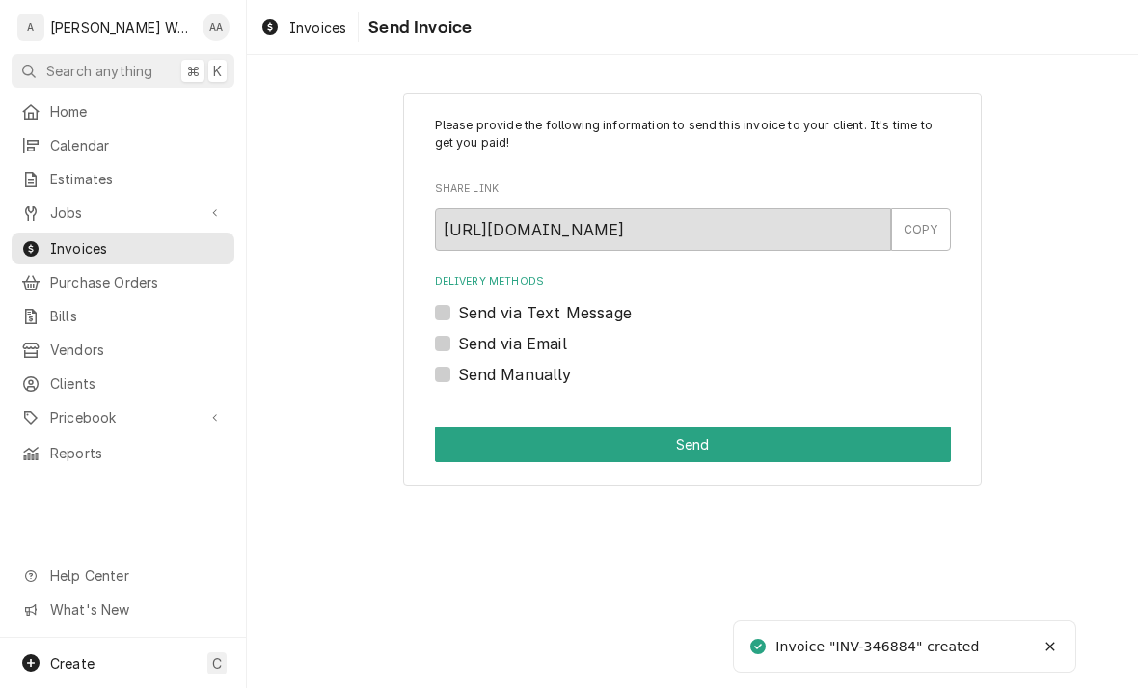
click at [458, 342] on label "Send via Email" at bounding box center [512, 343] width 109 height 23
click at [458, 342] on input "Send via Email" at bounding box center [716, 353] width 516 height 42
checkbox input "true"
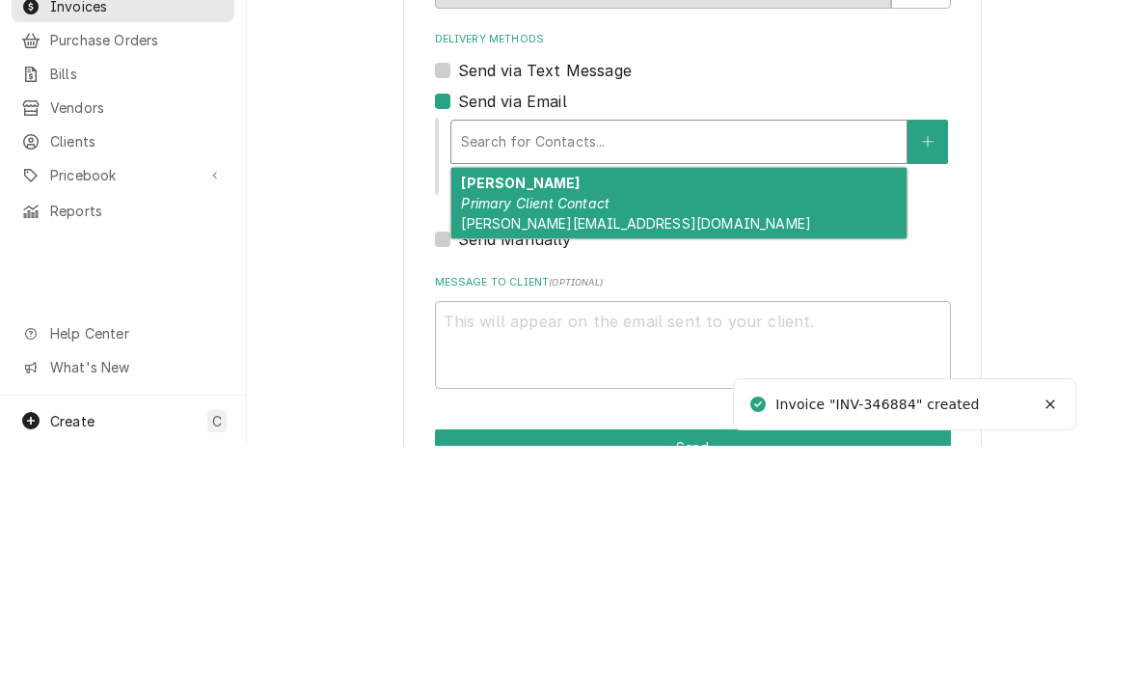
click at [483, 457] on span "bob@littlekingsubs.com" at bounding box center [636, 465] width 350 height 16
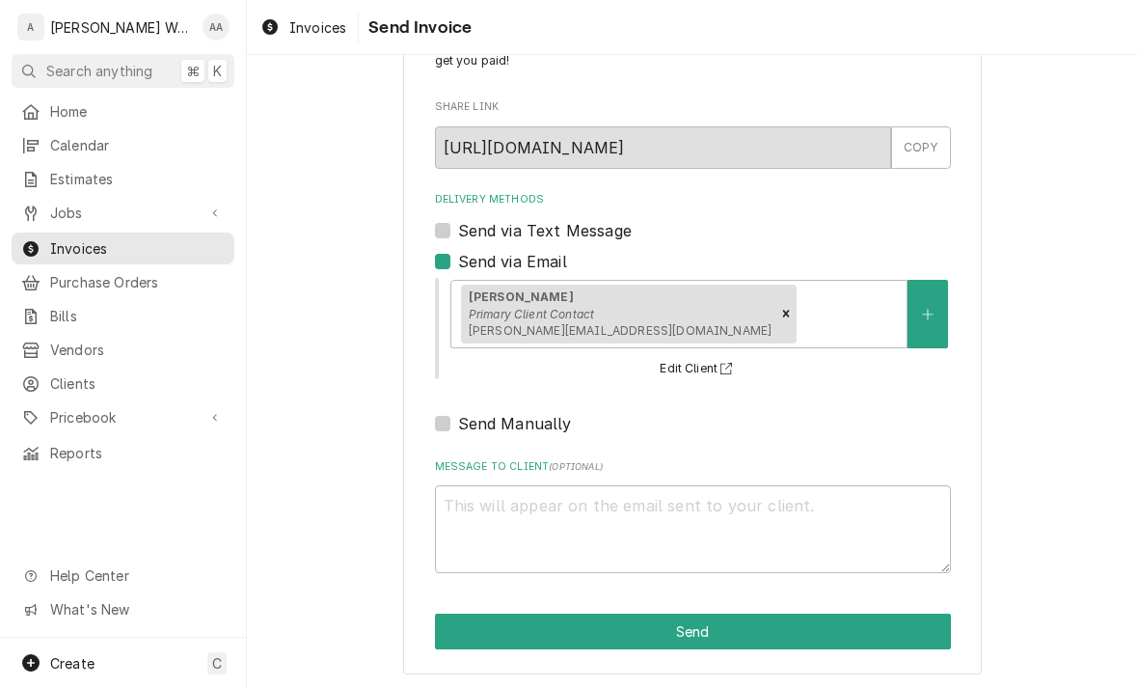
click at [453, 637] on button "Send" at bounding box center [693, 632] width 516 height 36
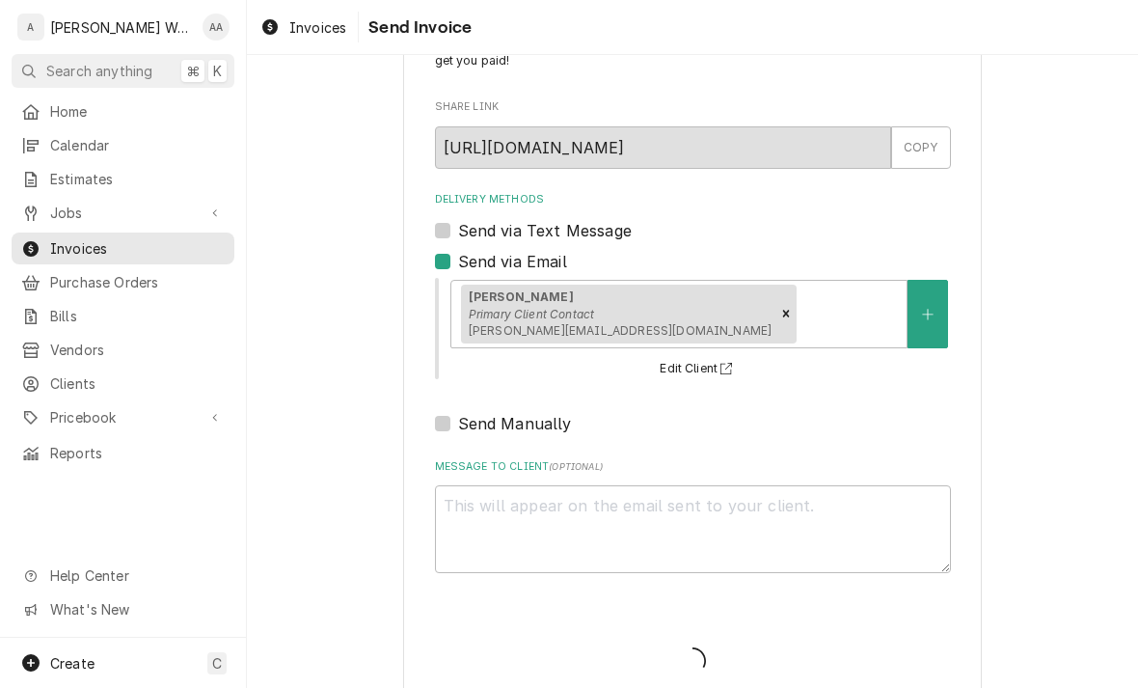
scroll to position [81, 0]
type textarea "x"
